Goal: Task Accomplishment & Management: Manage account settings

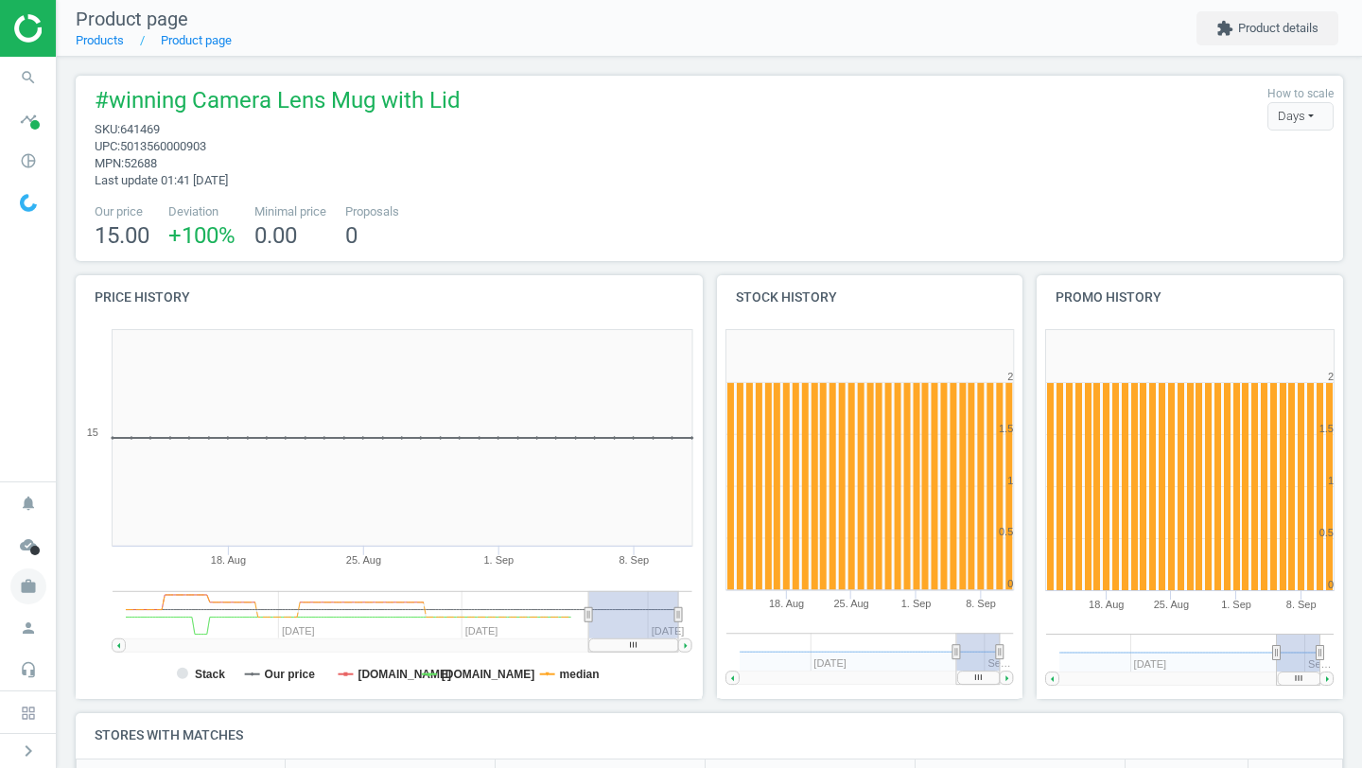
click at [33, 591] on icon "work" at bounding box center [28, 587] width 36 height 36
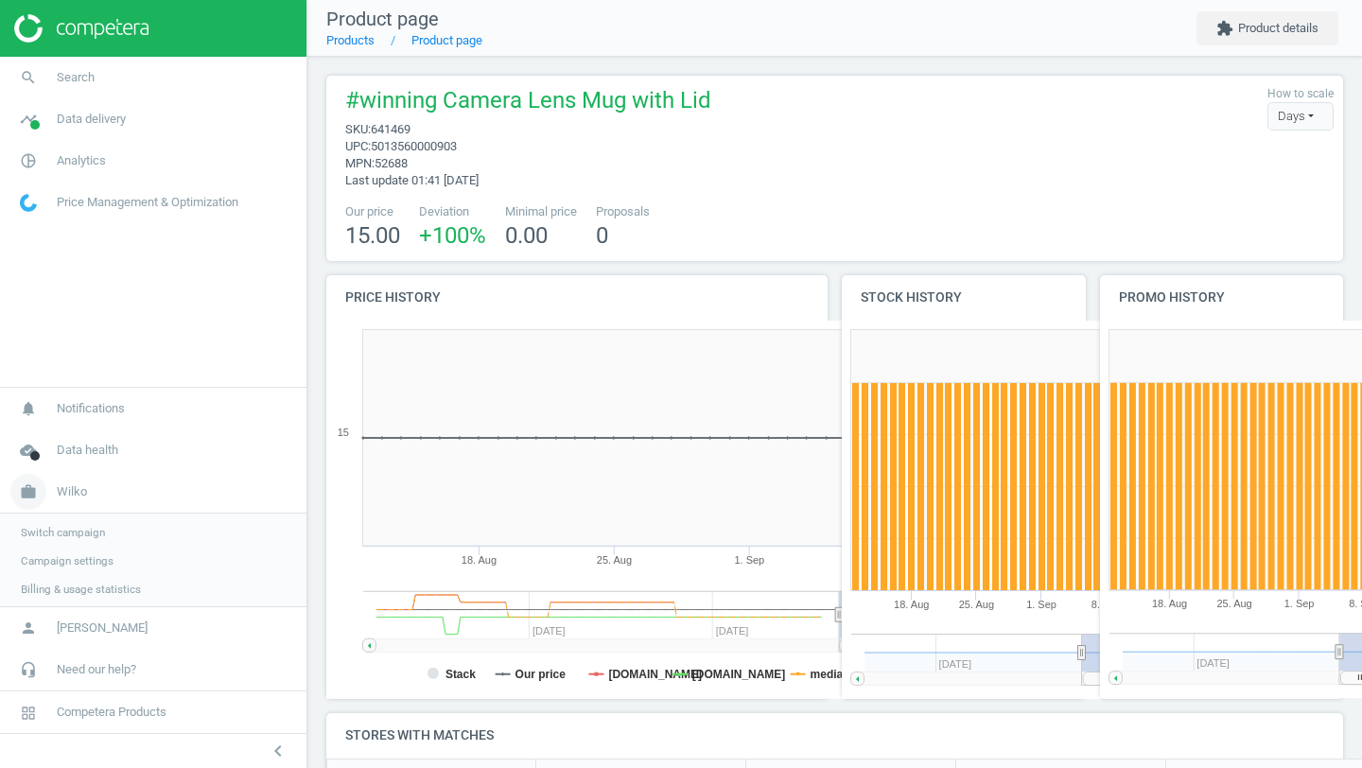
scroll to position [9, 9]
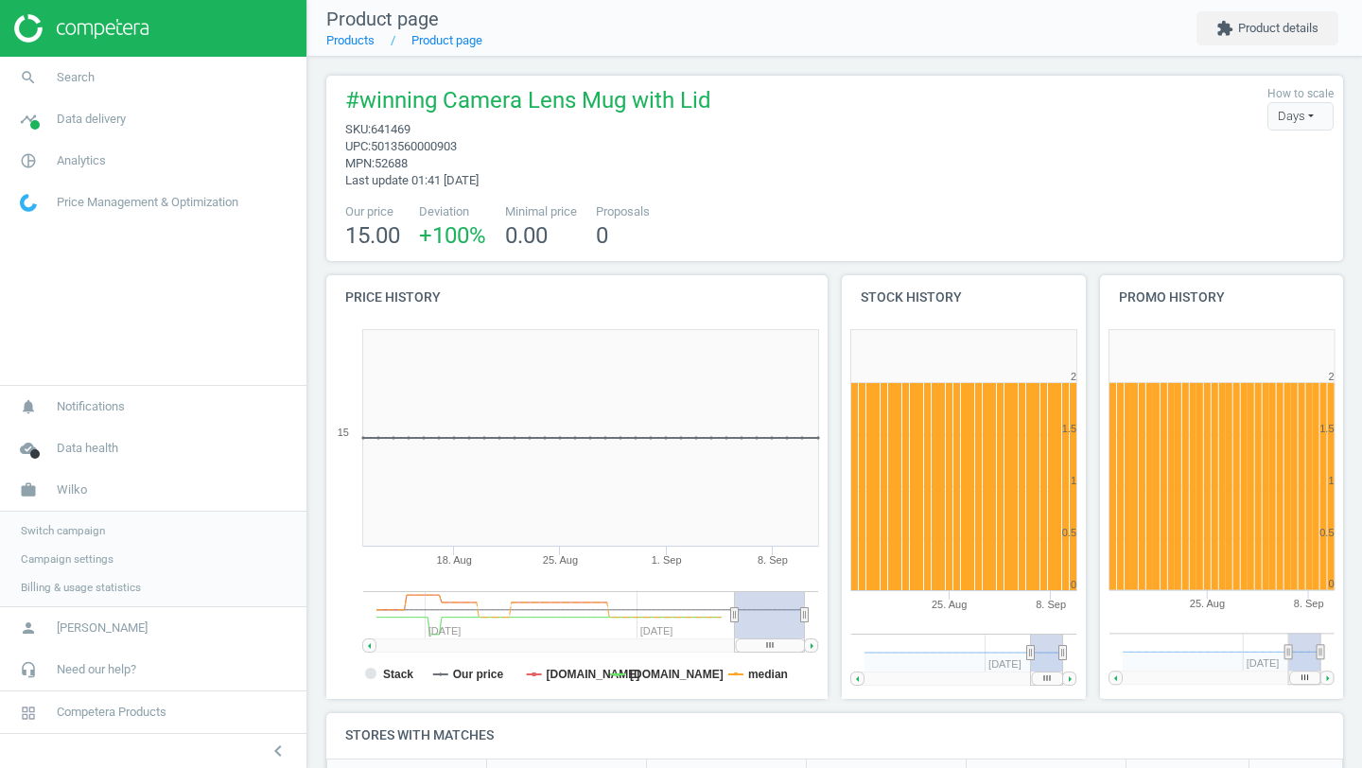
click at [112, 529] on link "Switch campaign" at bounding box center [153, 531] width 307 height 28
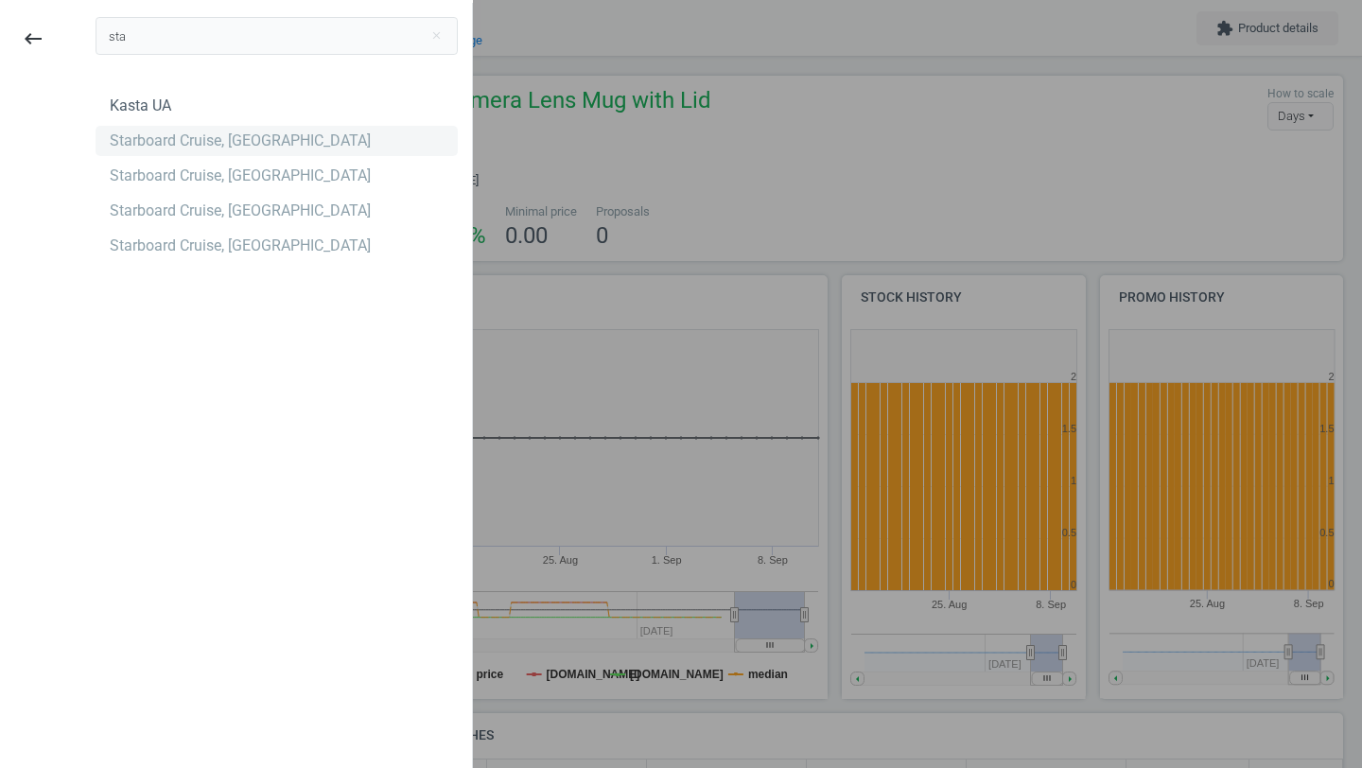
type input "sta"
click at [236, 142] on div "Starboard Cruise, [GEOGRAPHIC_DATA]" at bounding box center [240, 141] width 261 height 21
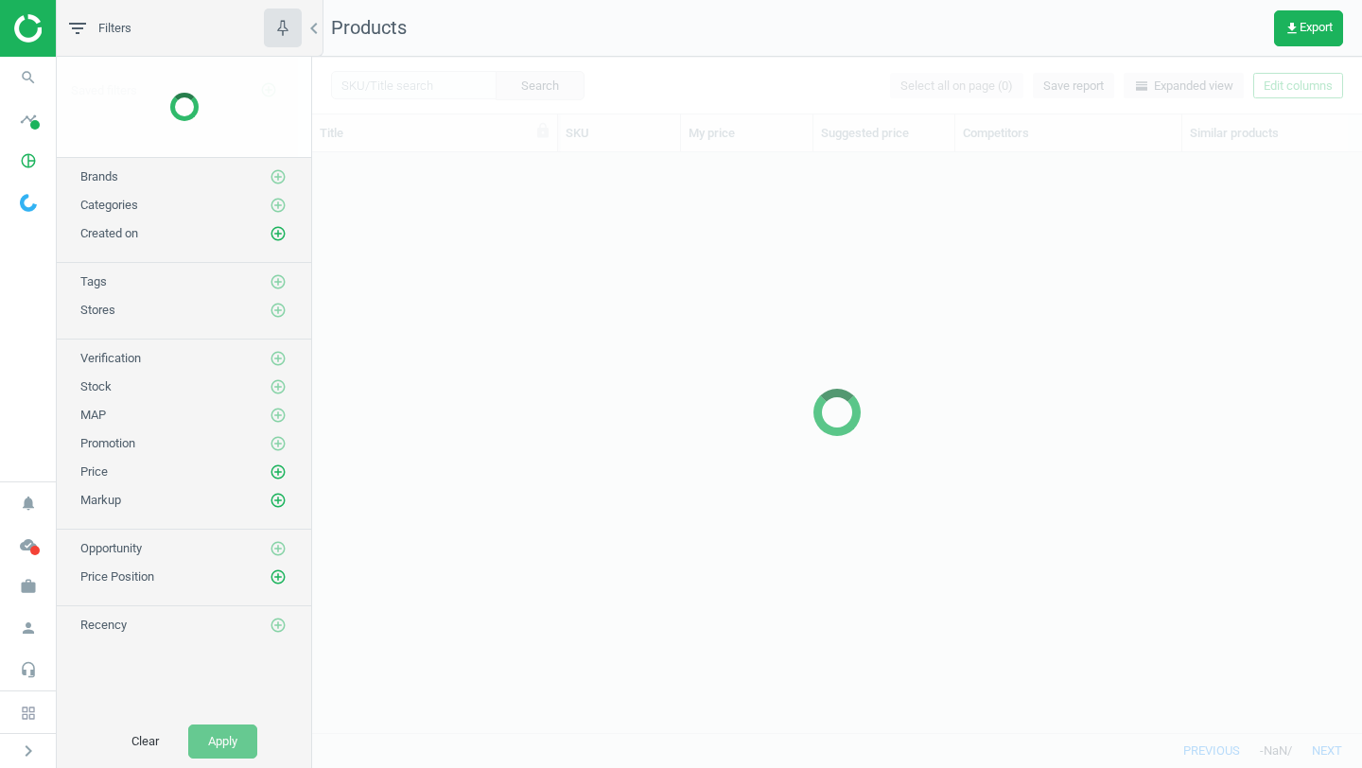
scroll to position [580, 1050]
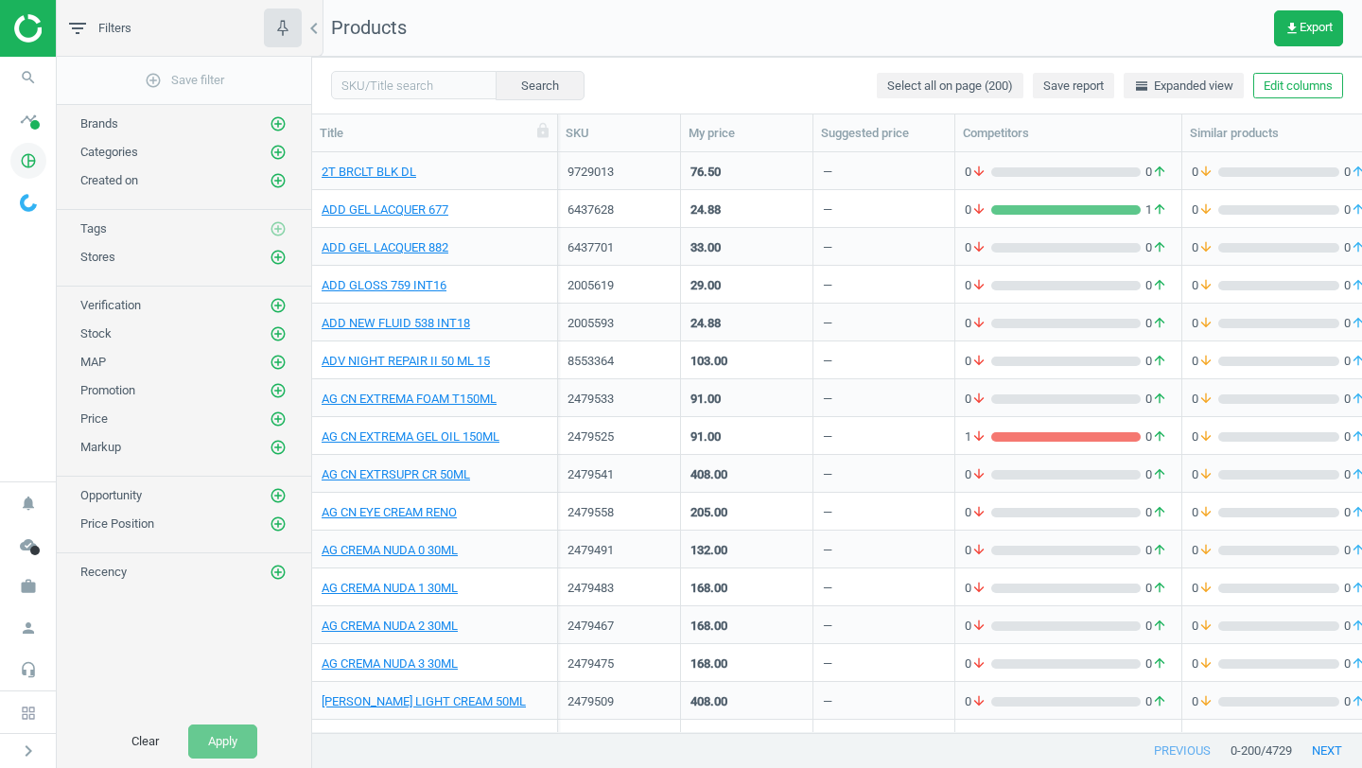
click at [33, 159] on icon "pie_chart_outlined" at bounding box center [28, 161] width 36 height 36
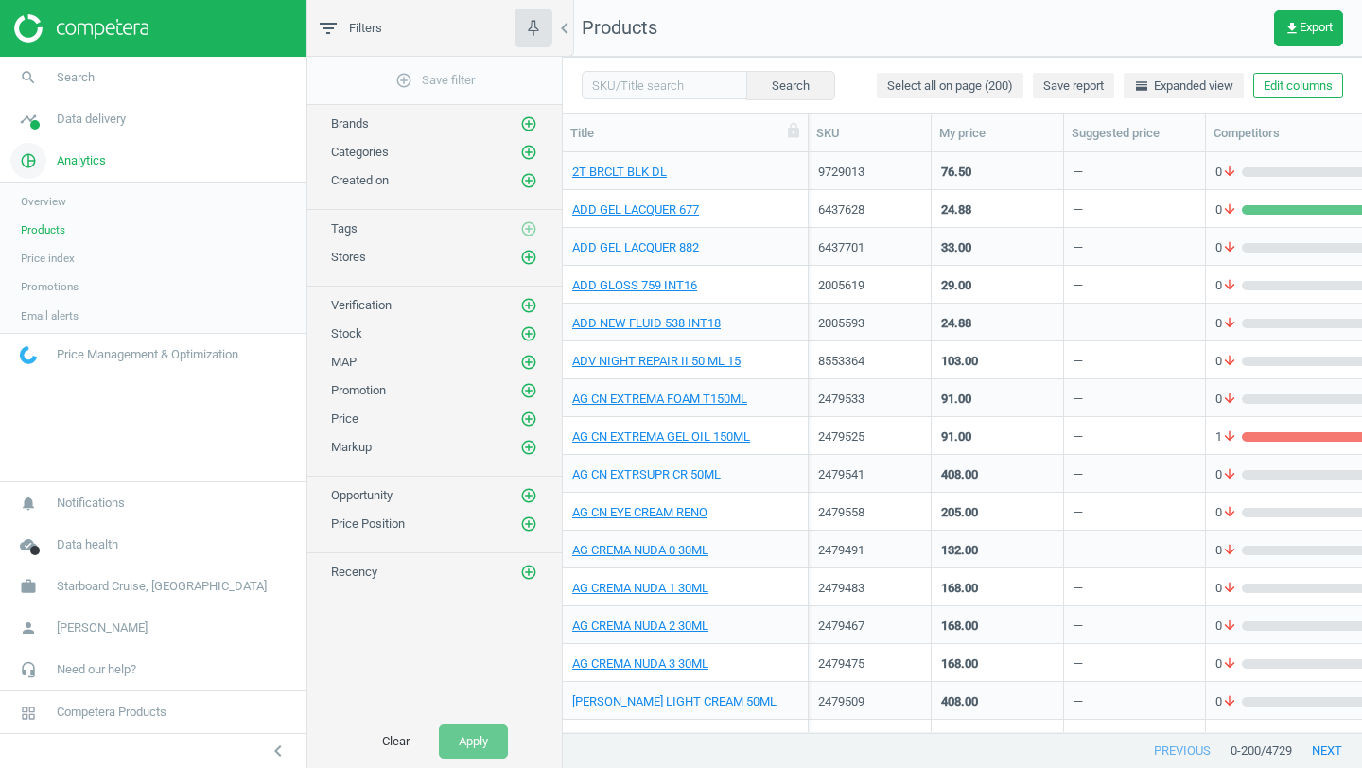
scroll to position [1, 1]
click at [119, 126] on span "Data delivery" at bounding box center [91, 119] width 69 height 17
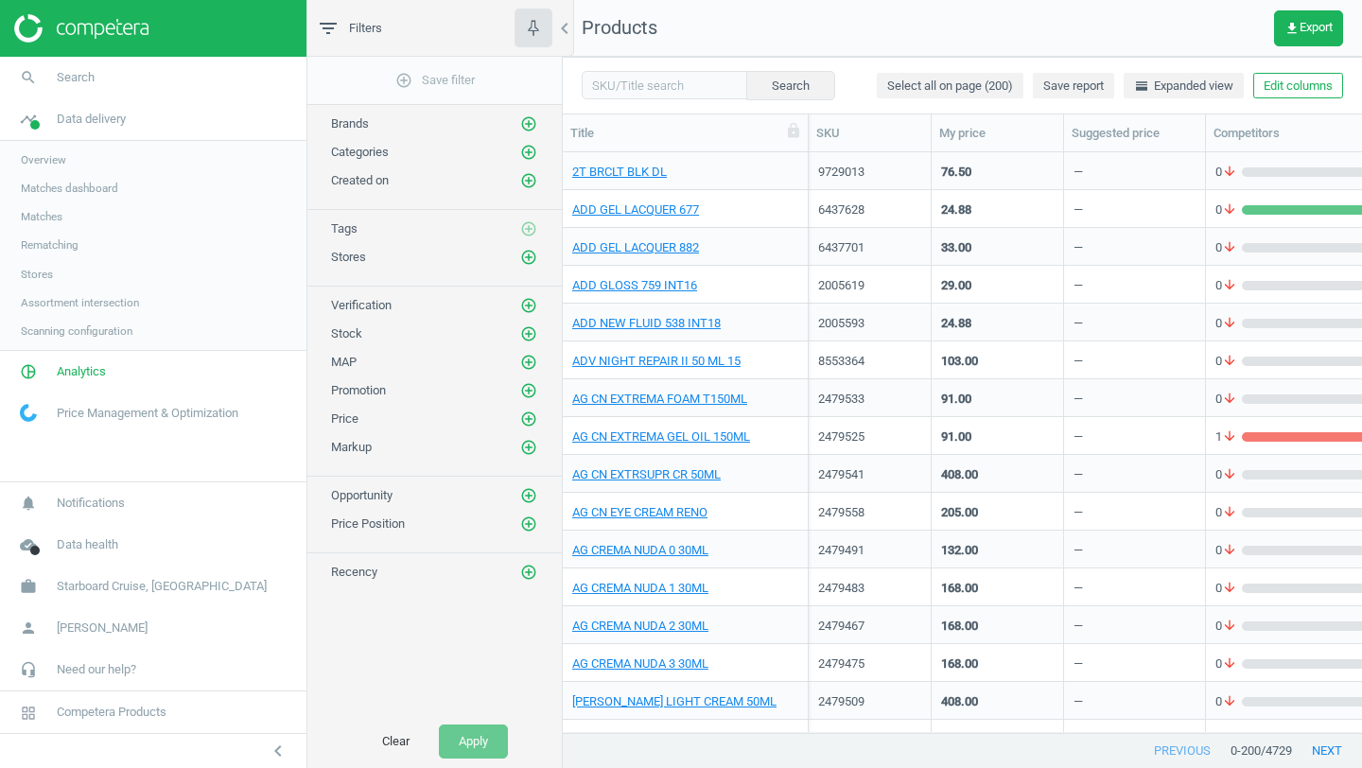
click at [49, 269] on span "Stores" at bounding box center [37, 274] width 32 height 15
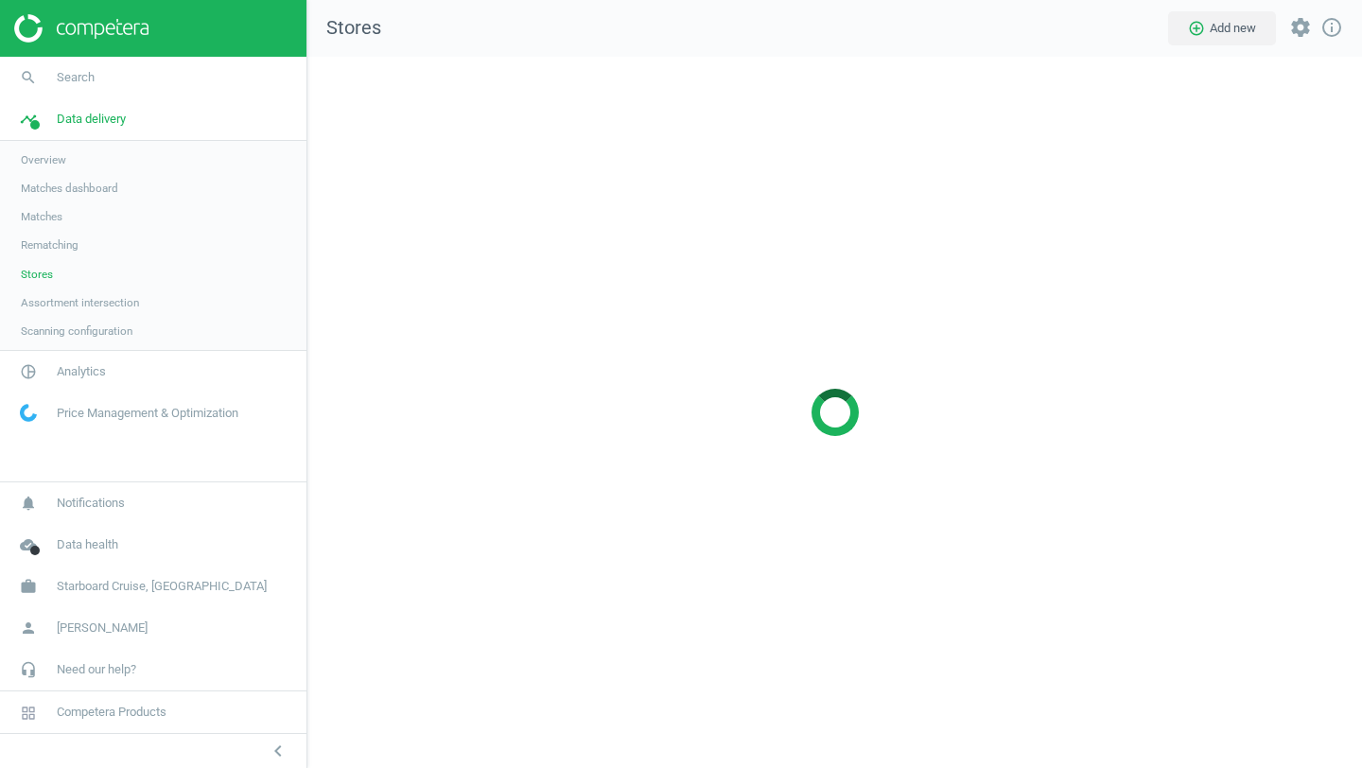
scroll to position [712, 1056]
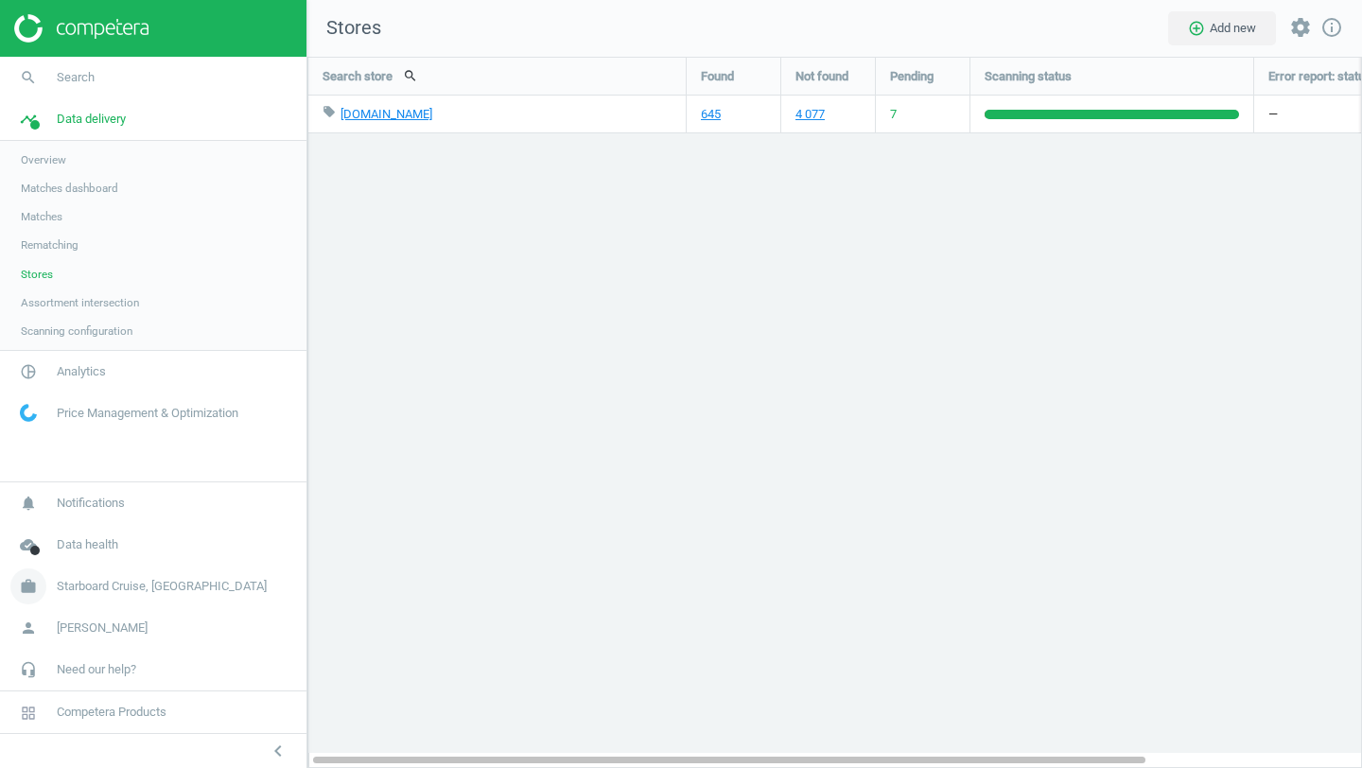
click at [96, 587] on span "Starboard Cruise, [GEOGRAPHIC_DATA]" at bounding box center [162, 586] width 210 height 17
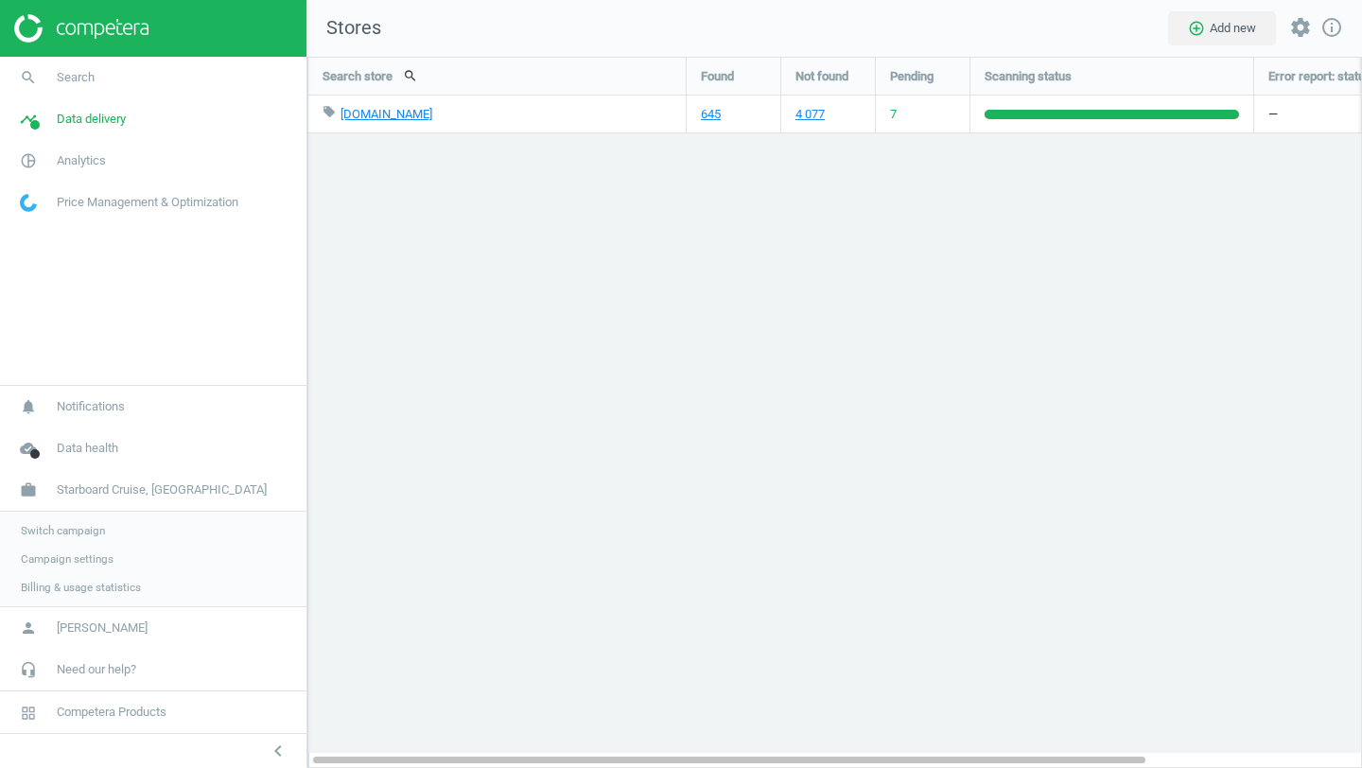
click at [98, 533] on span "Switch campaign" at bounding box center [63, 530] width 84 height 15
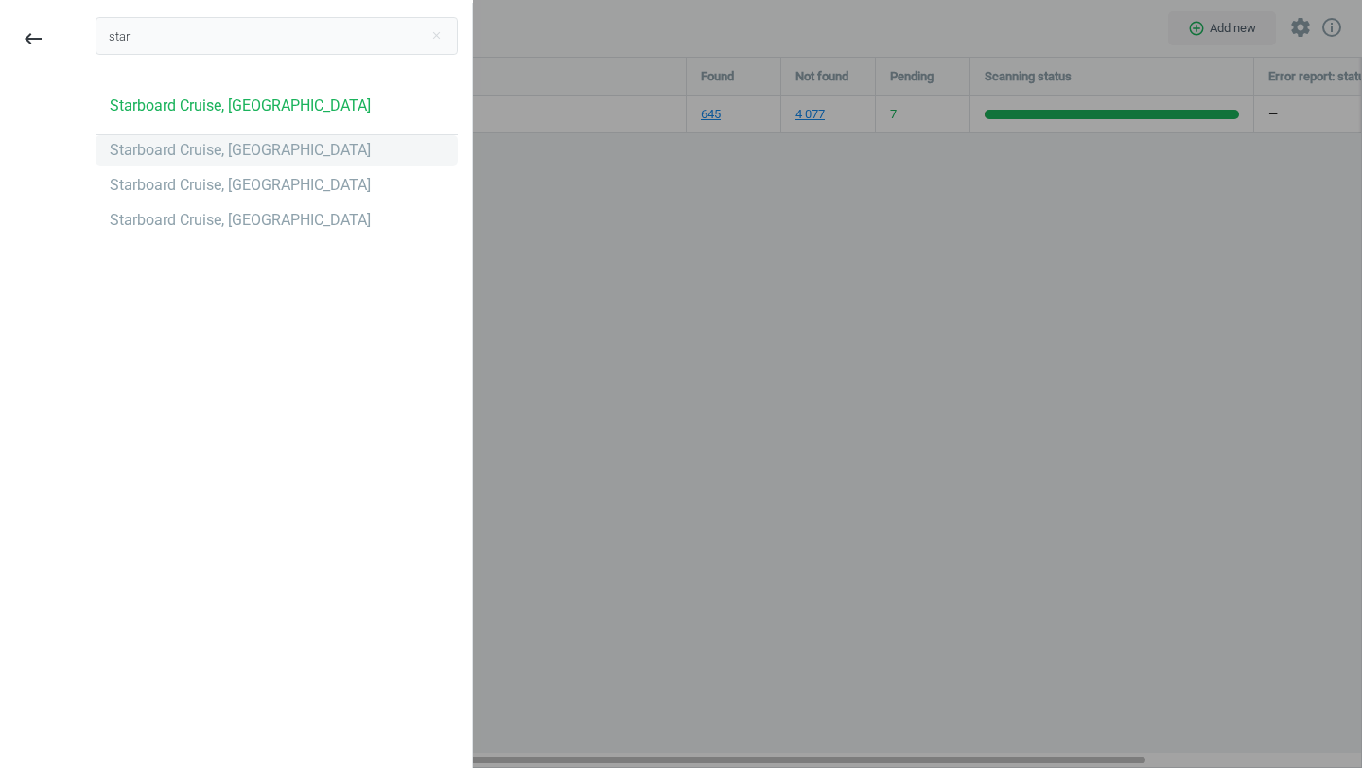
type input "star"
click at [241, 163] on div "Starboard Cruise, [GEOGRAPHIC_DATA]" at bounding box center [277, 150] width 362 height 30
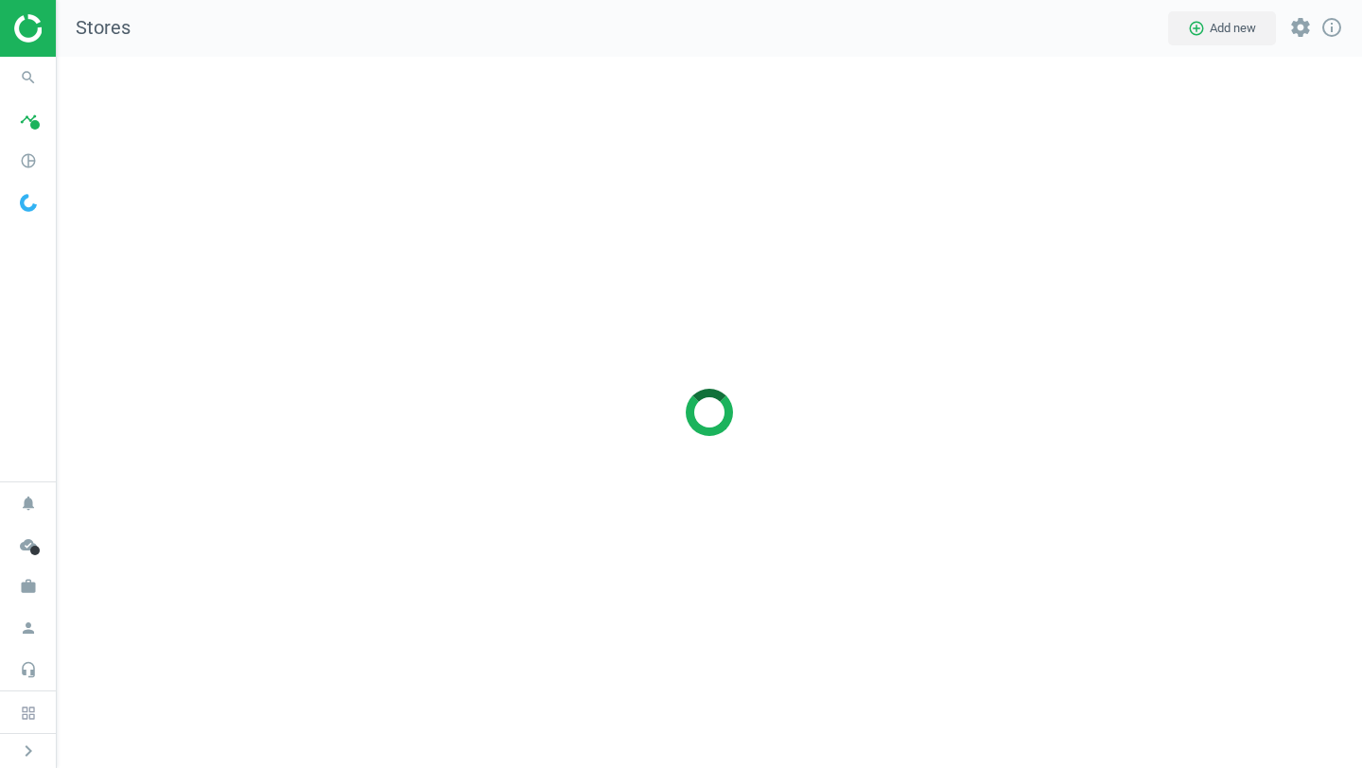
scroll to position [712, 1306]
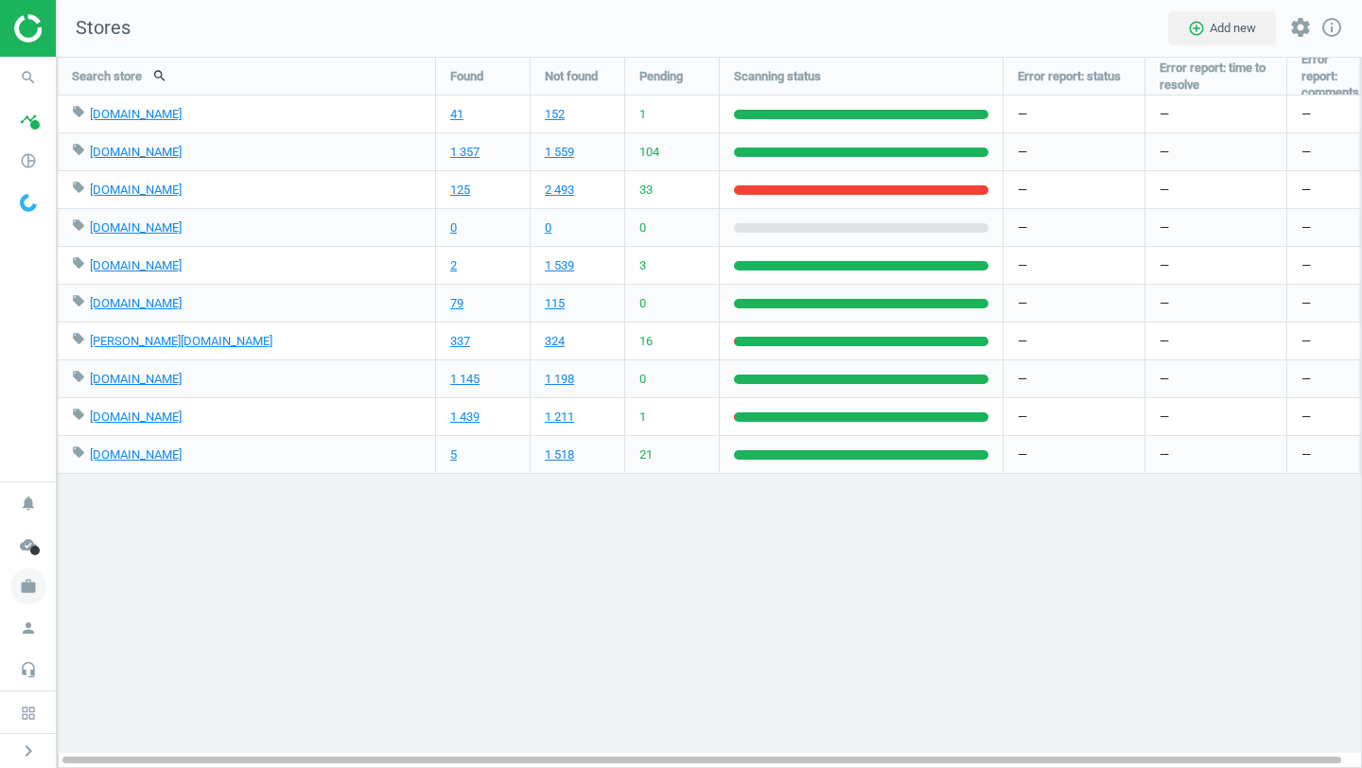
click at [25, 588] on icon "work" at bounding box center [28, 587] width 36 height 36
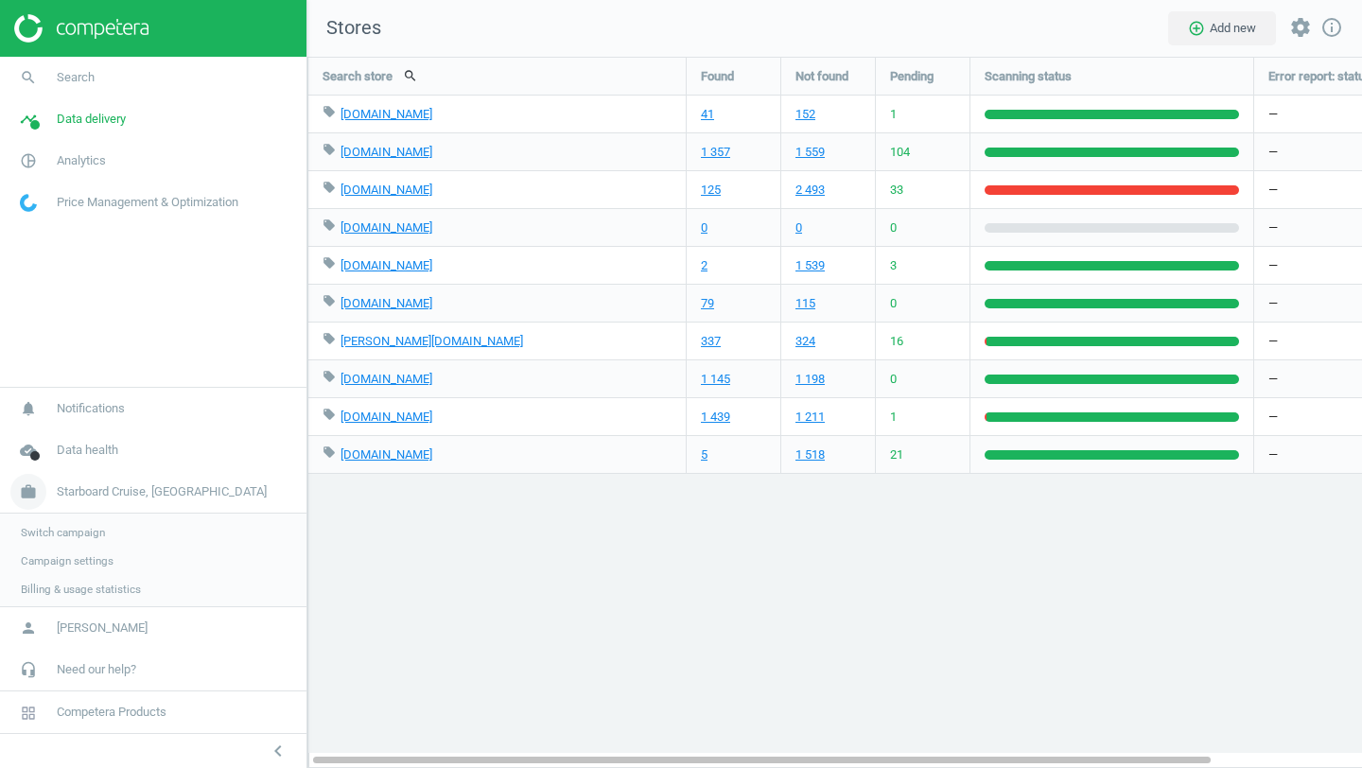
scroll to position [9, 9]
click at [102, 532] on span "Switch campaign" at bounding box center [63, 530] width 84 height 15
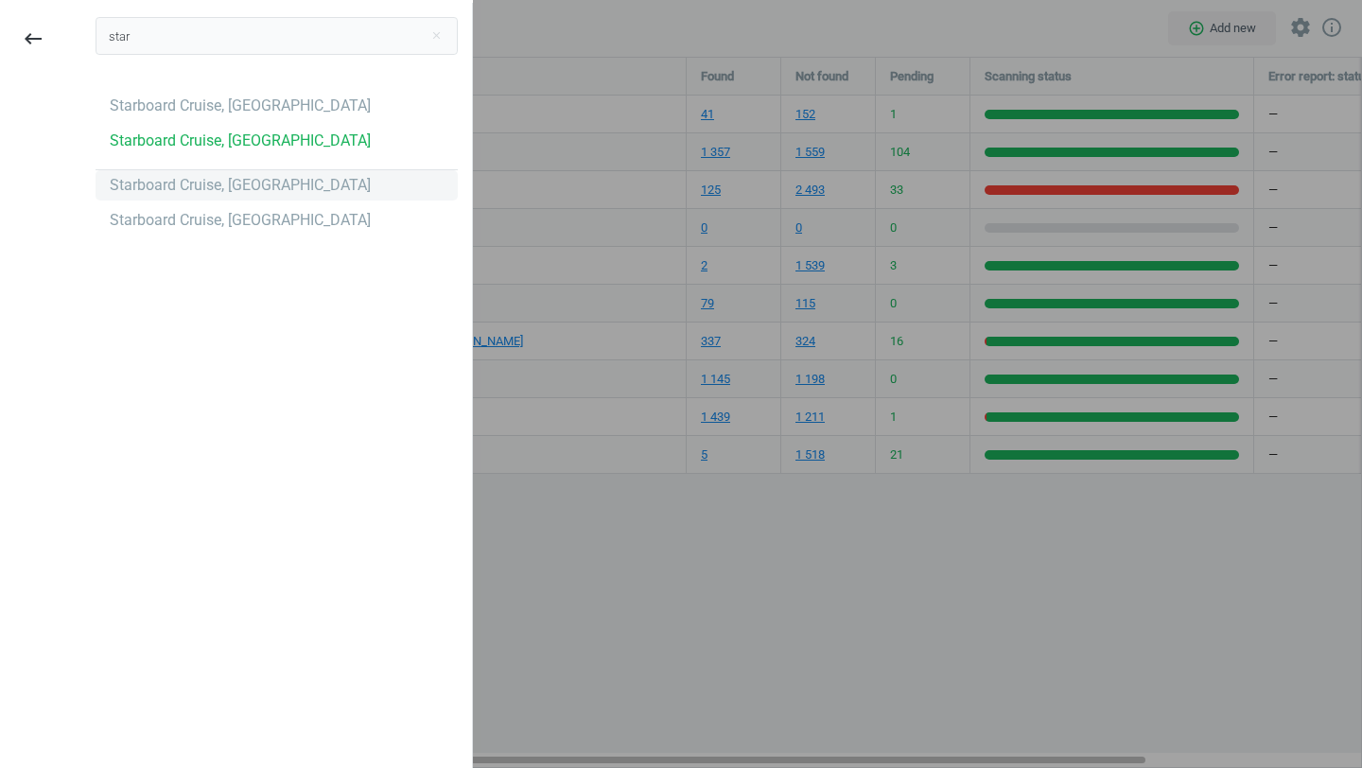
type input "star"
click at [326, 179] on div "Starboard Cruise, [GEOGRAPHIC_DATA]" at bounding box center [277, 185] width 362 height 30
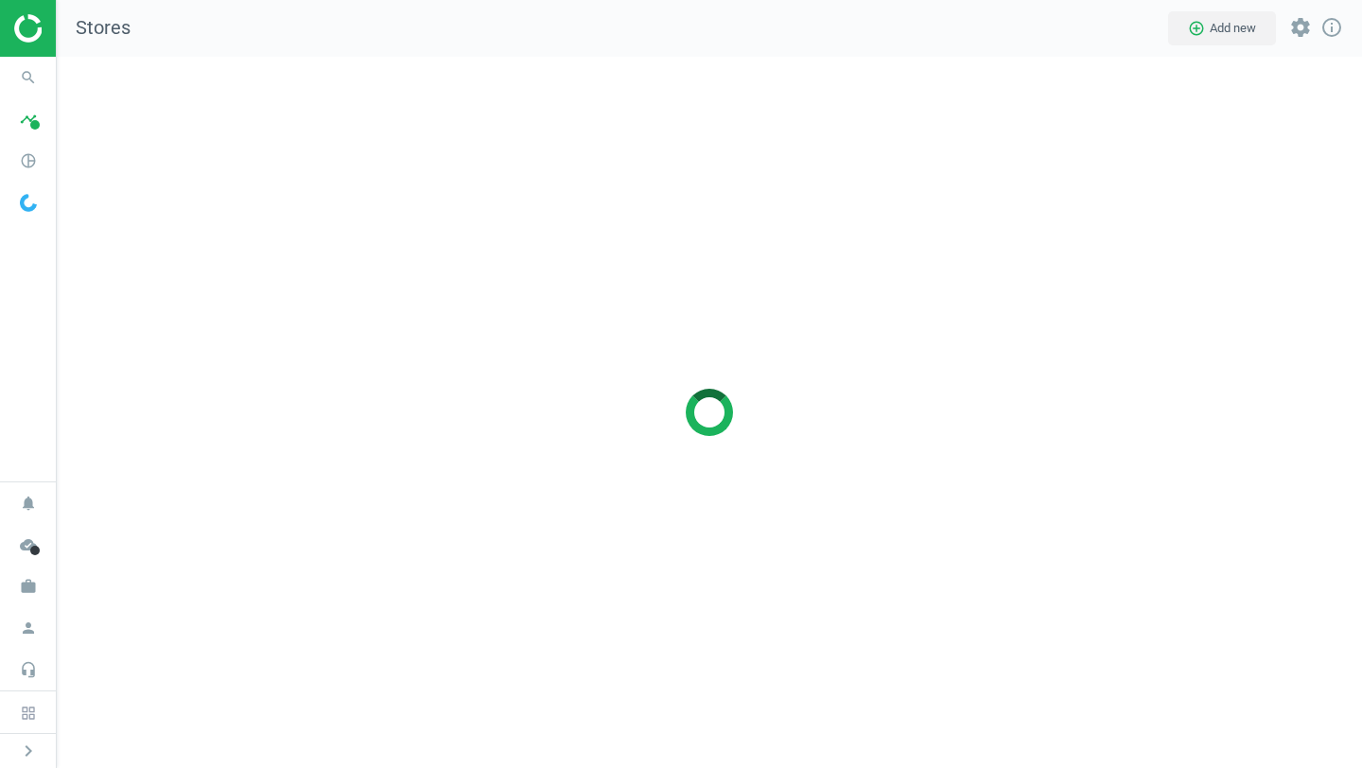
scroll to position [712, 1306]
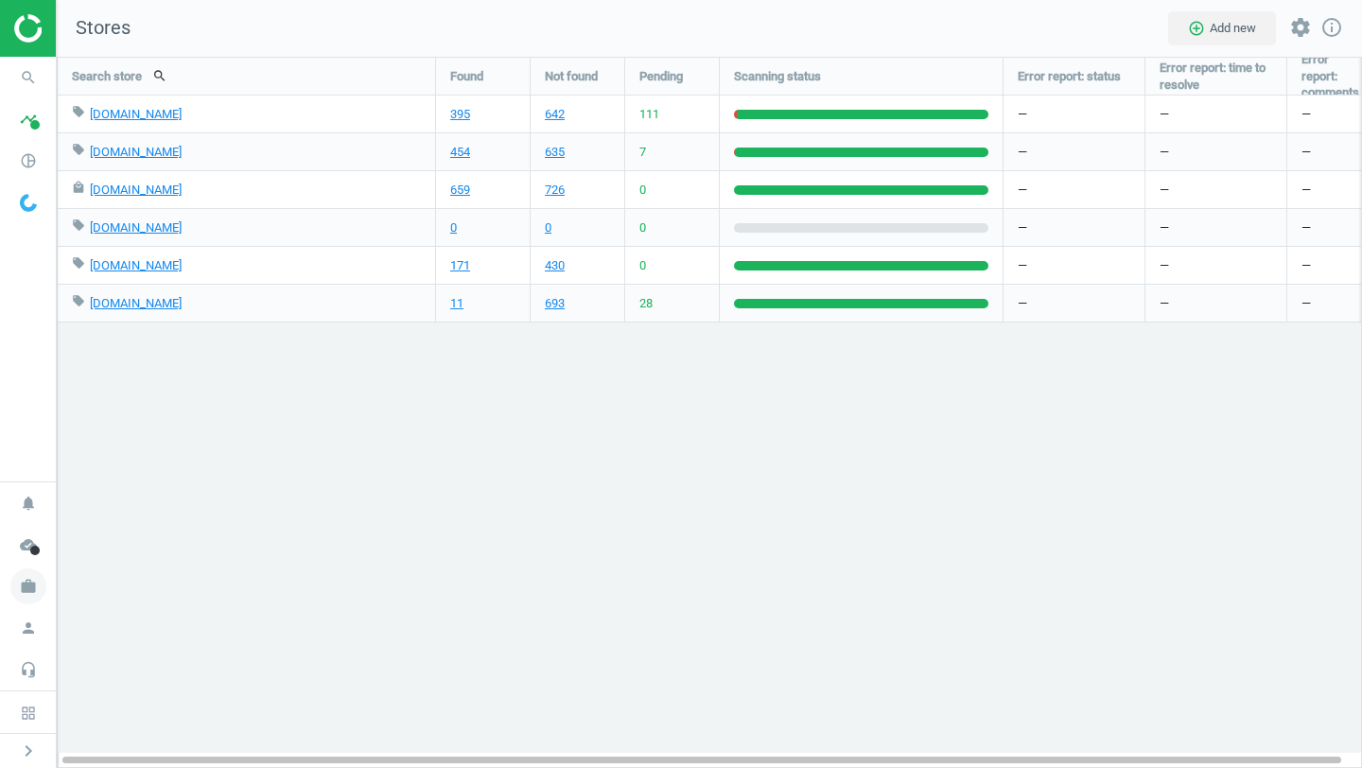
click at [34, 581] on icon "work" at bounding box center [28, 587] width 36 height 36
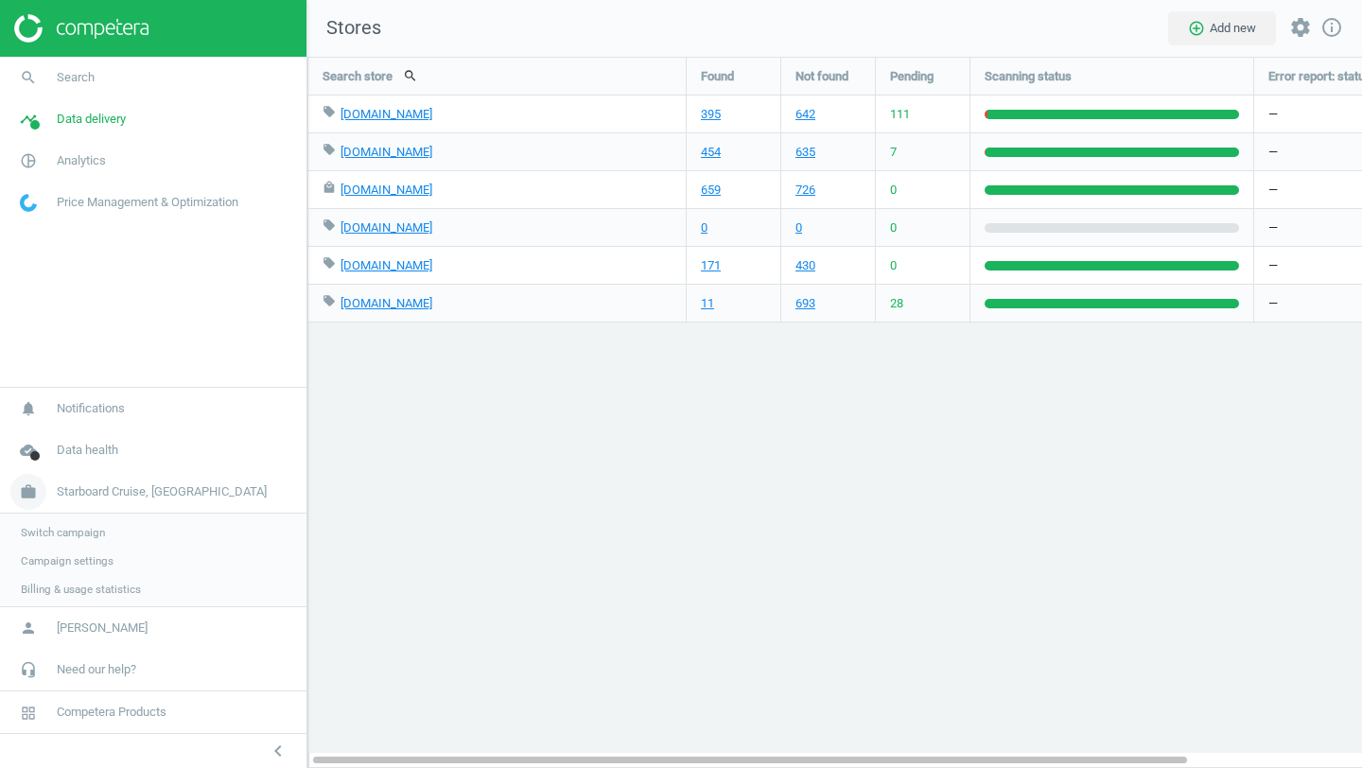
scroll to position [712, 1056]
click at [77, 527] on span "Switch campaign" at bounding box center [63, 530] width 84 height 15
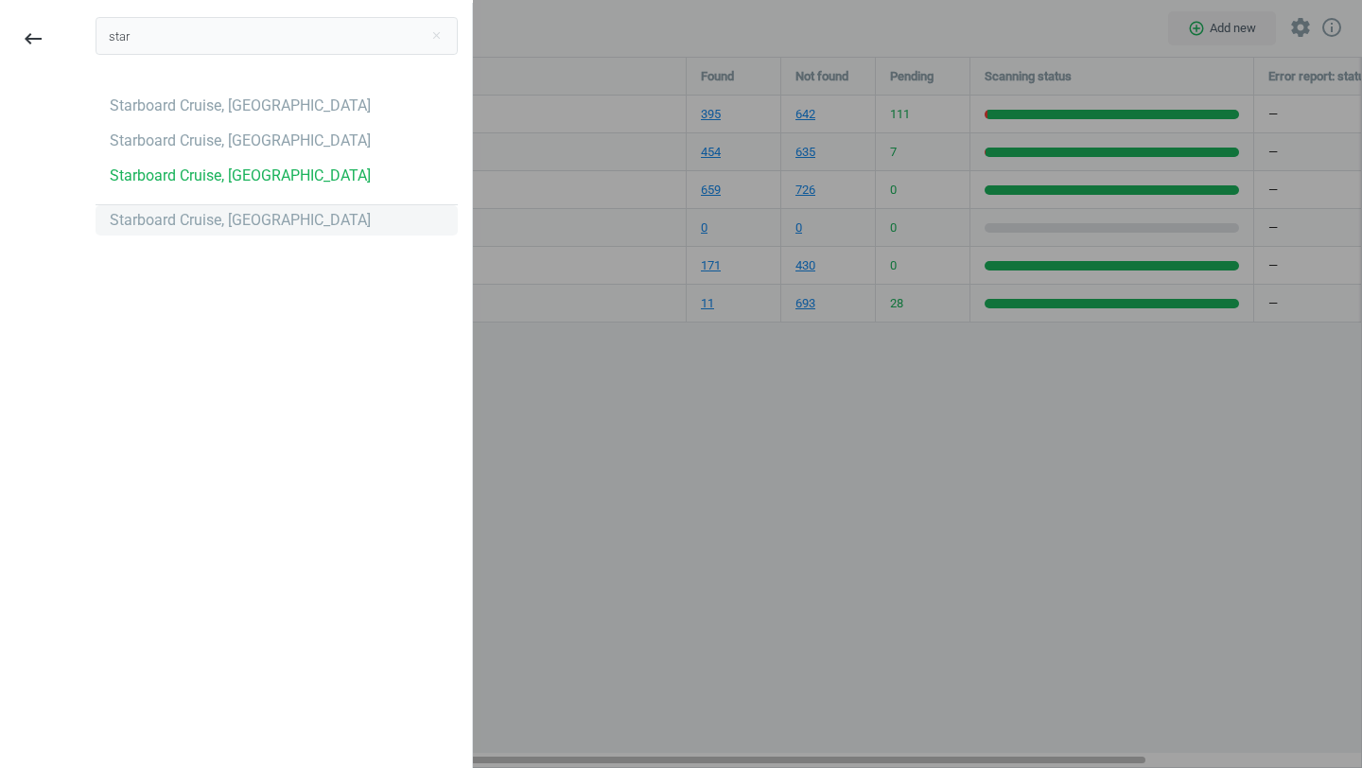
type input "star"
click at [243, 236] on div "Starboard Cruise, [GEOGRAPHIC_DATA]" at bounding box center [277, 220] width 362 height 30
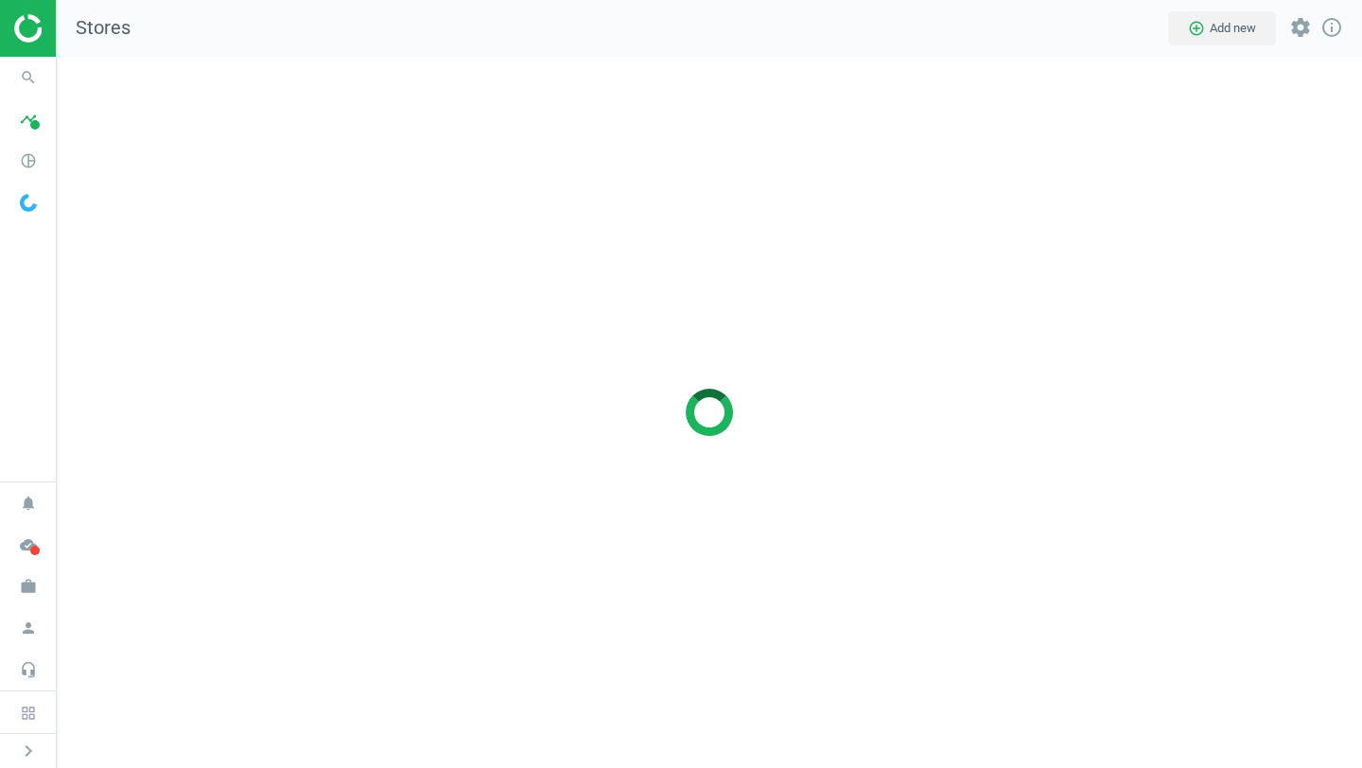
scroll to position [712, 1306]
